Goal: Transaction & Acquisition: Purchase product/service

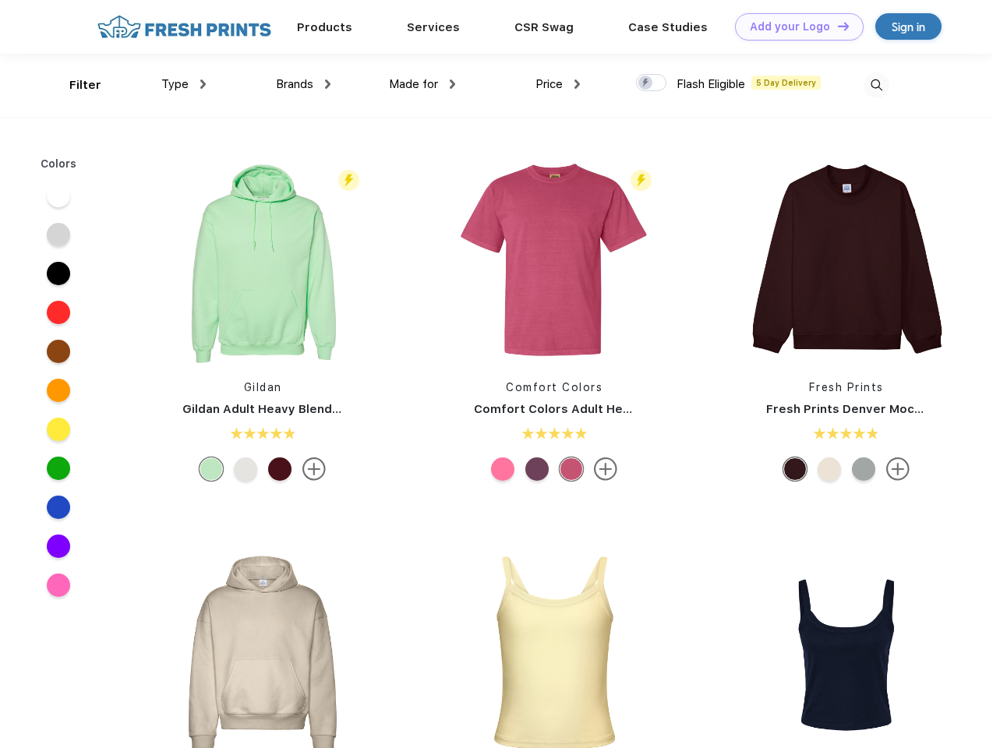
click at [794, 27] on link "Add your Logo Design Tool" at bounding box center [799, 26] width 129 height 27
click at [0, 0] on div "Design Tool" at bounding box center [0, 0] width 0 height 0
click at [837, 26] on link "Add your Logo Design Tool" at bounding box center [799, 26] width 129 height 27
click at [75, 85] on div "Filter" at bounding box center [85, 85] width 32 height 18
click at [184, 84] on span "Type" at bounding box center [174, 84] width 27 height 14
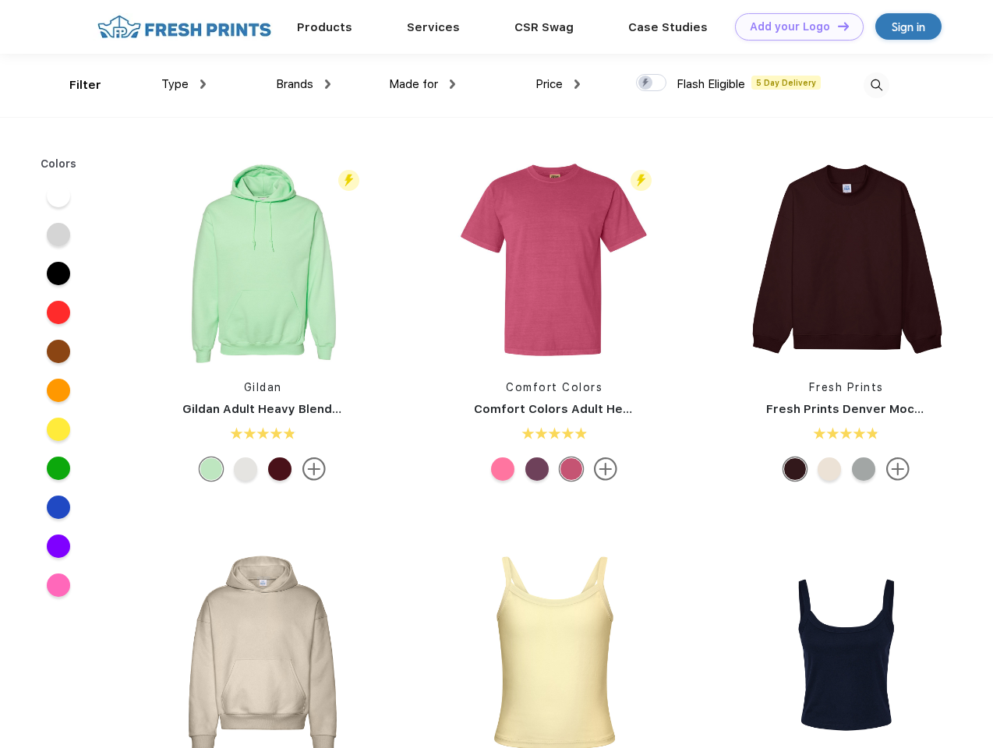
click at [303, 84] on span "Brands" at bounding box center [294, 84] width 37 height 14
click at [423, 84] on span "Made for" at bounding box center [413, 84] width 49 height 14
click at [558, 84] on span "Price" at bounding box center [549, 84] width 27 height 14
click at [652, 83] on div at bounding box center [651, 82] width 30 height 17
click at [646, 83] on input "checkbox" at bounding box center [641, 78] width 10 height 10
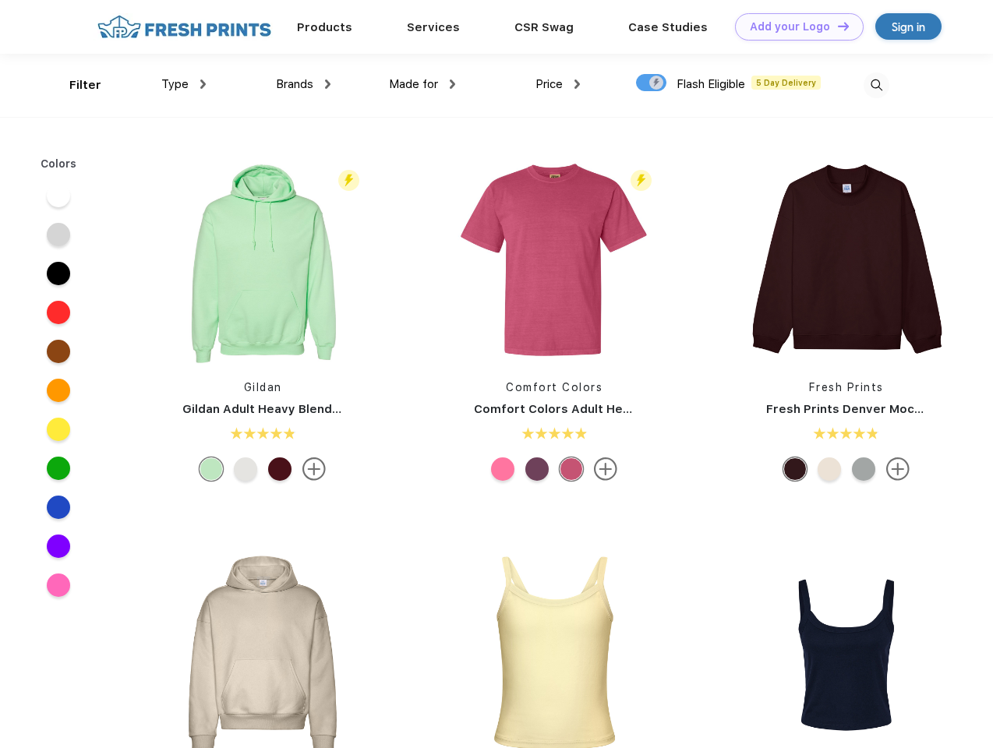
click at [876, 85] on img at bounding box center [877, 86] width 26 height 26
